Goal: Task Accomplishment & Management: Manage account settings

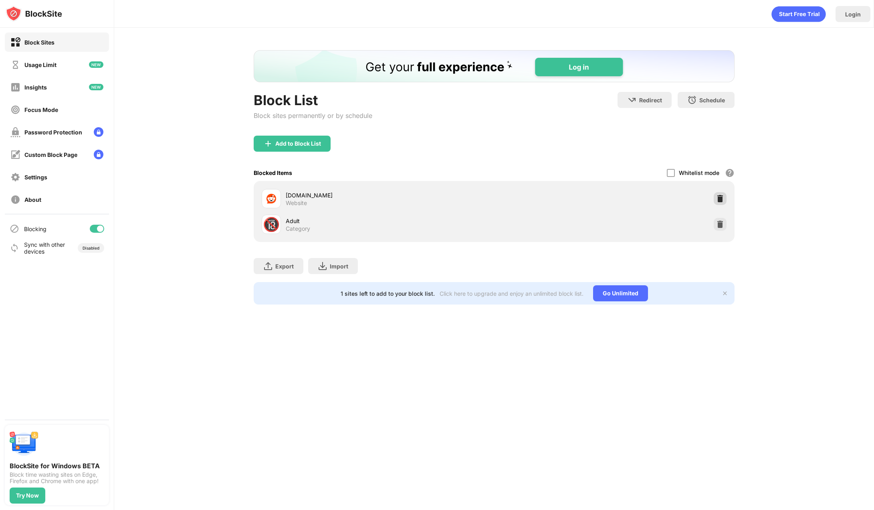
click at [725, 199] on div at bounding box center [720, 198] width 13 height 13
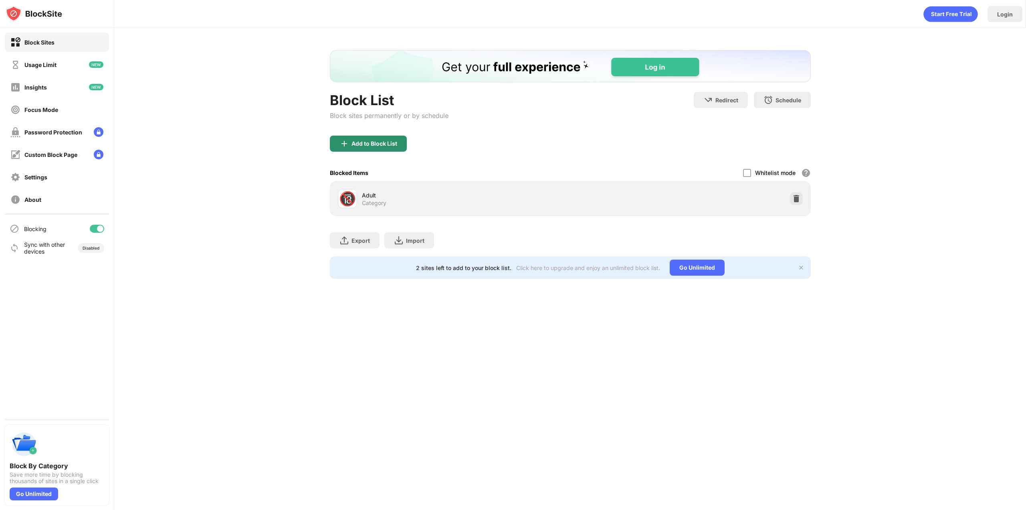
click at [341, 142] on img at bounding box center [345, 144] width 10 height 10
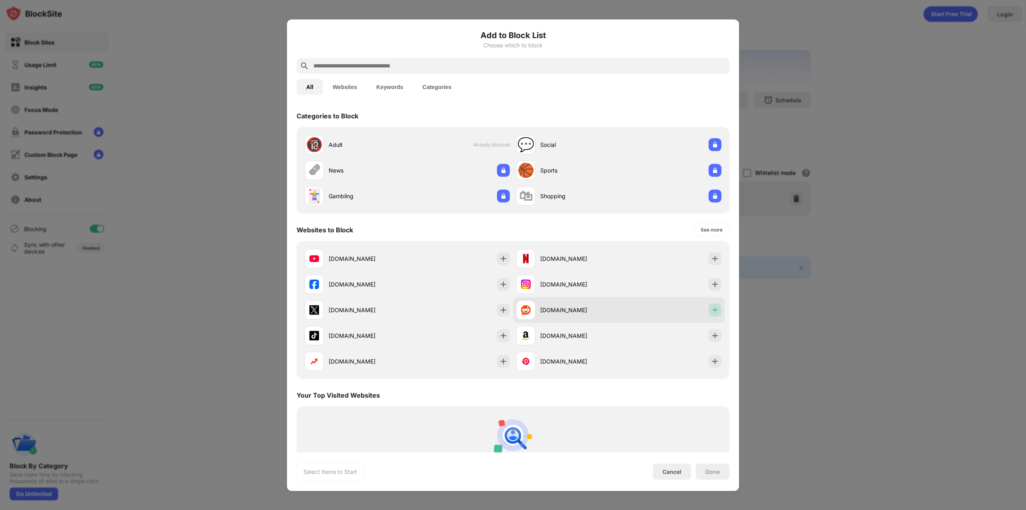
click at [711, 311] on img at bounding box center [715, 309] width 8 height 8
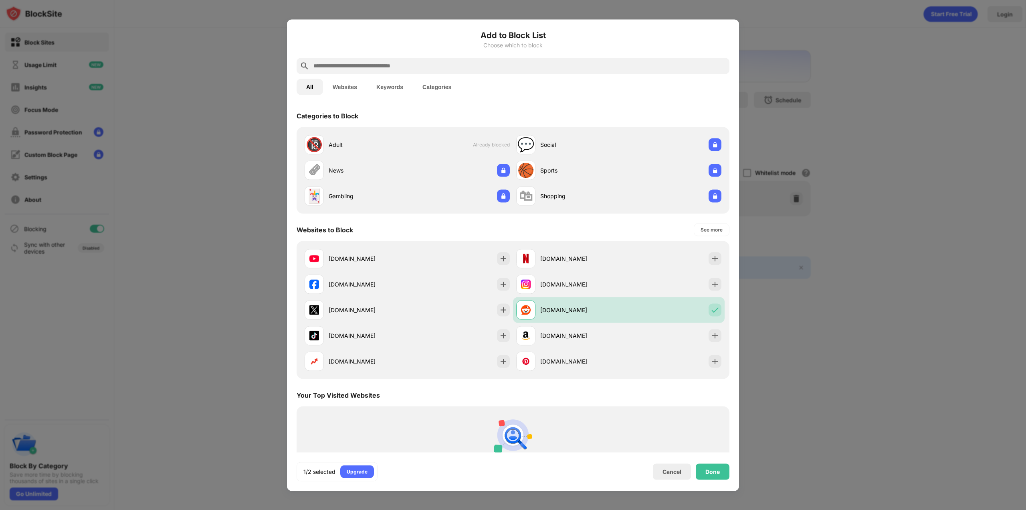
click at [720, 473] on div "Done" at bounding box center [713, 471] width 14 height 6
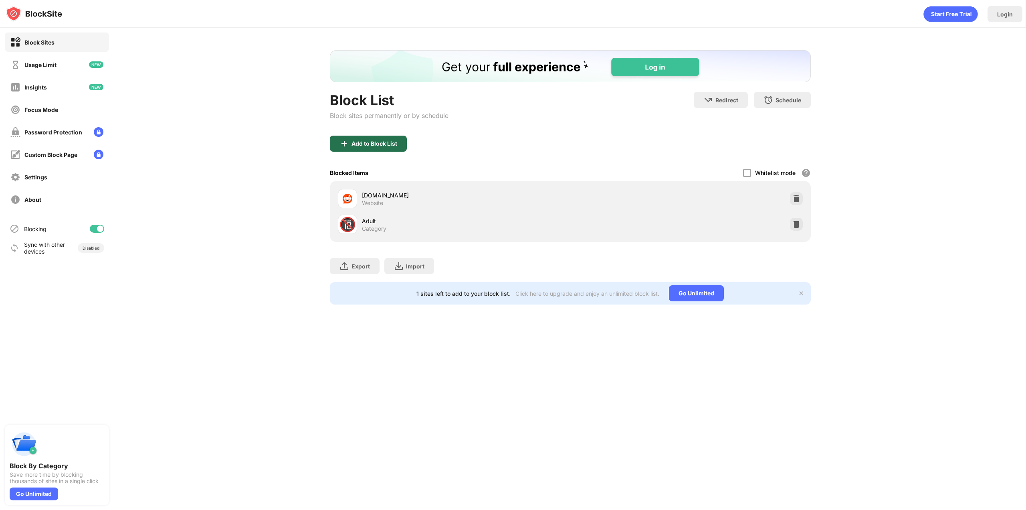
click at [378, 141] on div "Add to Block List" at bounding box center [375, 143] width 46 height 6
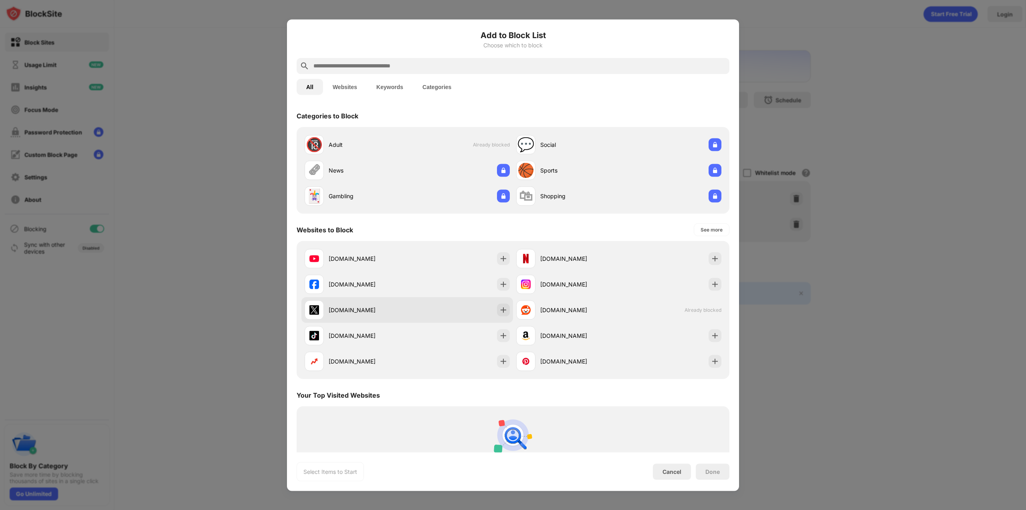
click at [503, 312] on img at bounding box center [503, 309] width 8 height 8
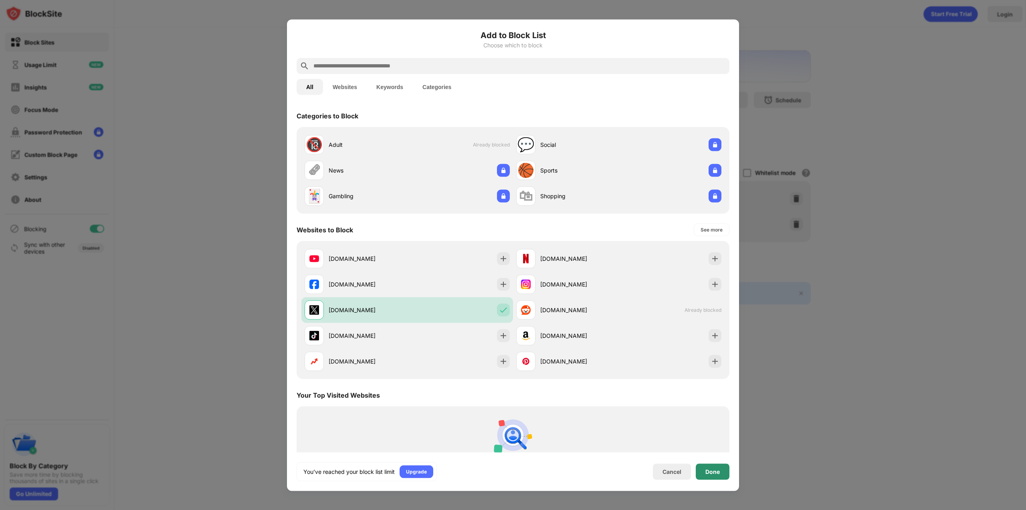
click at [721, 470] on div "Done" at bounding box center [713, 471] width 34 height 16
